Goal: Find specific page/section

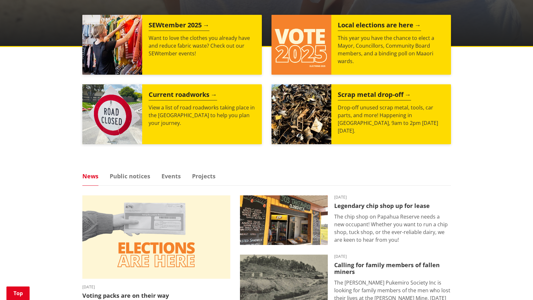
scroll to position [321, 0]
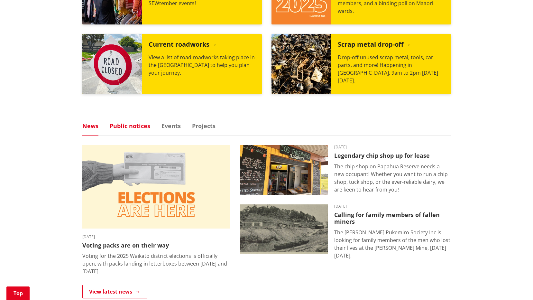
click at [111, 127] on link "Public notices" at bounding box center [130, 126] width 40 height 6
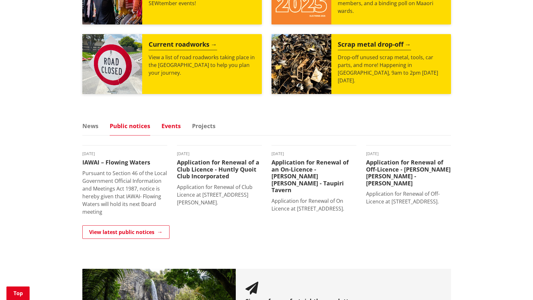
click at [166, 126] on link "Events" at bounding box center [170, 126] width 19 height 6
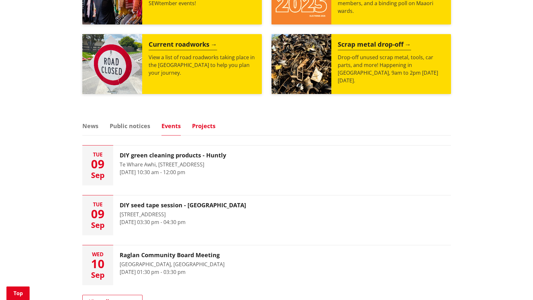
click at [201, 127] on link "Projects" at bounding box center [203, 126] width 23 height 6
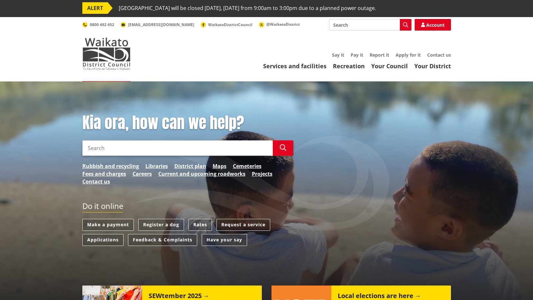
scroll to position [0, 0]
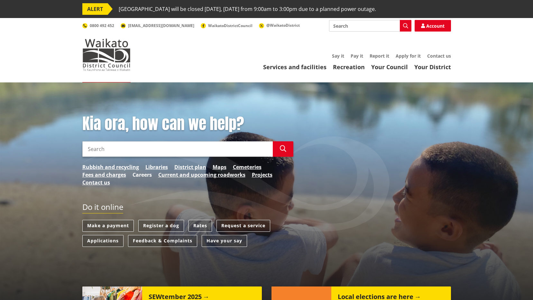
click at [139, 175] on link "Careers" at bounding box center [141, 175] width 19 height 8
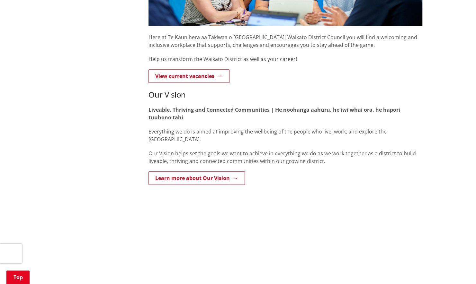
scroll to position [225, 0]
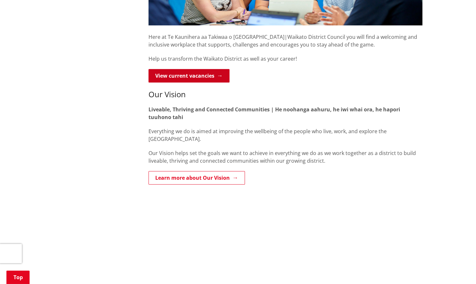
click at [172, 72] on link "View current vacancies" at bounding box center [188, 75] width 81 height 13
